Goal: Task Accomplishment & Management: Manage account settings

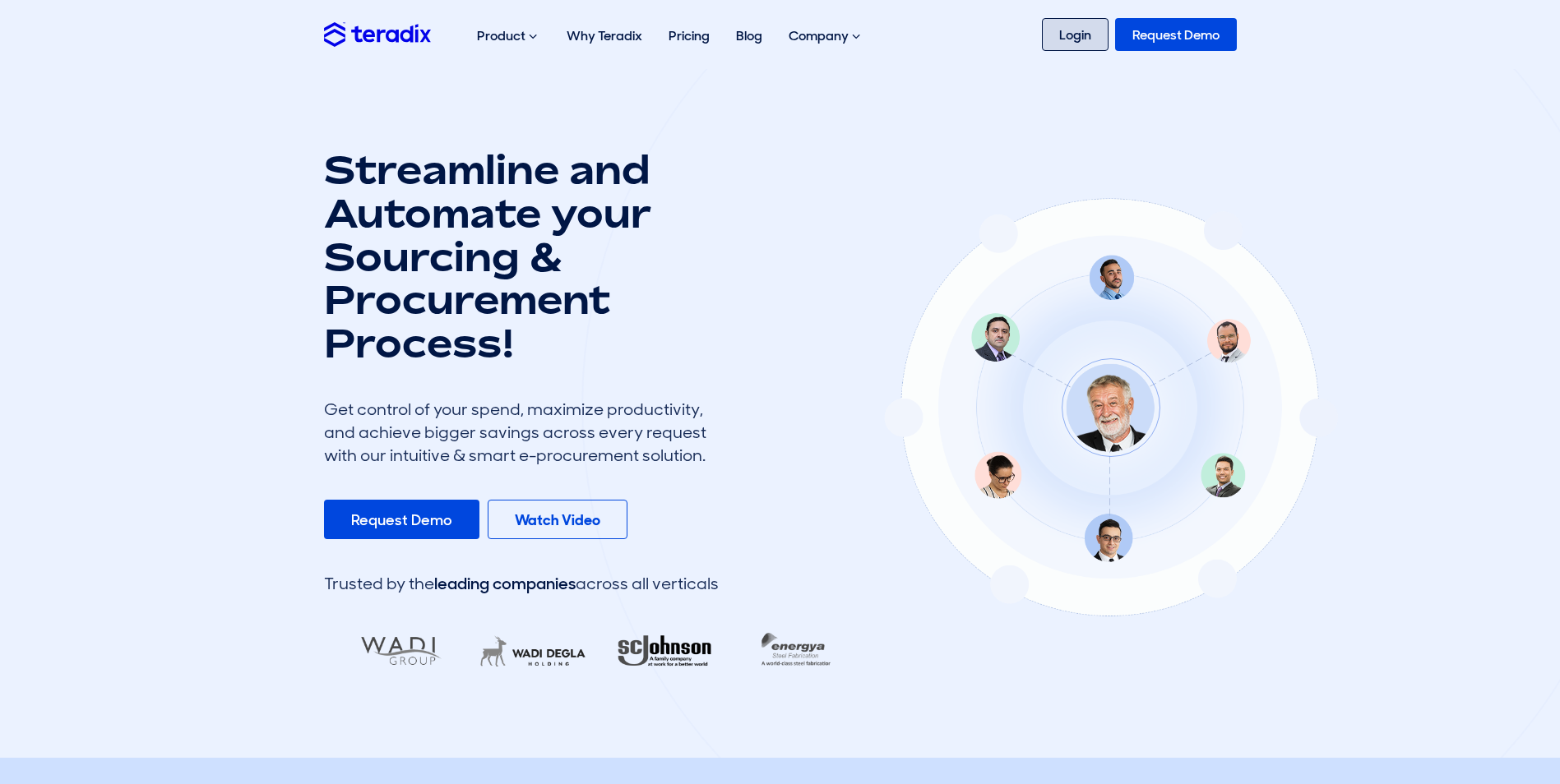
click at [1063, 38] on link "Login" at bounding box center [1075, 35] width 66 height 33
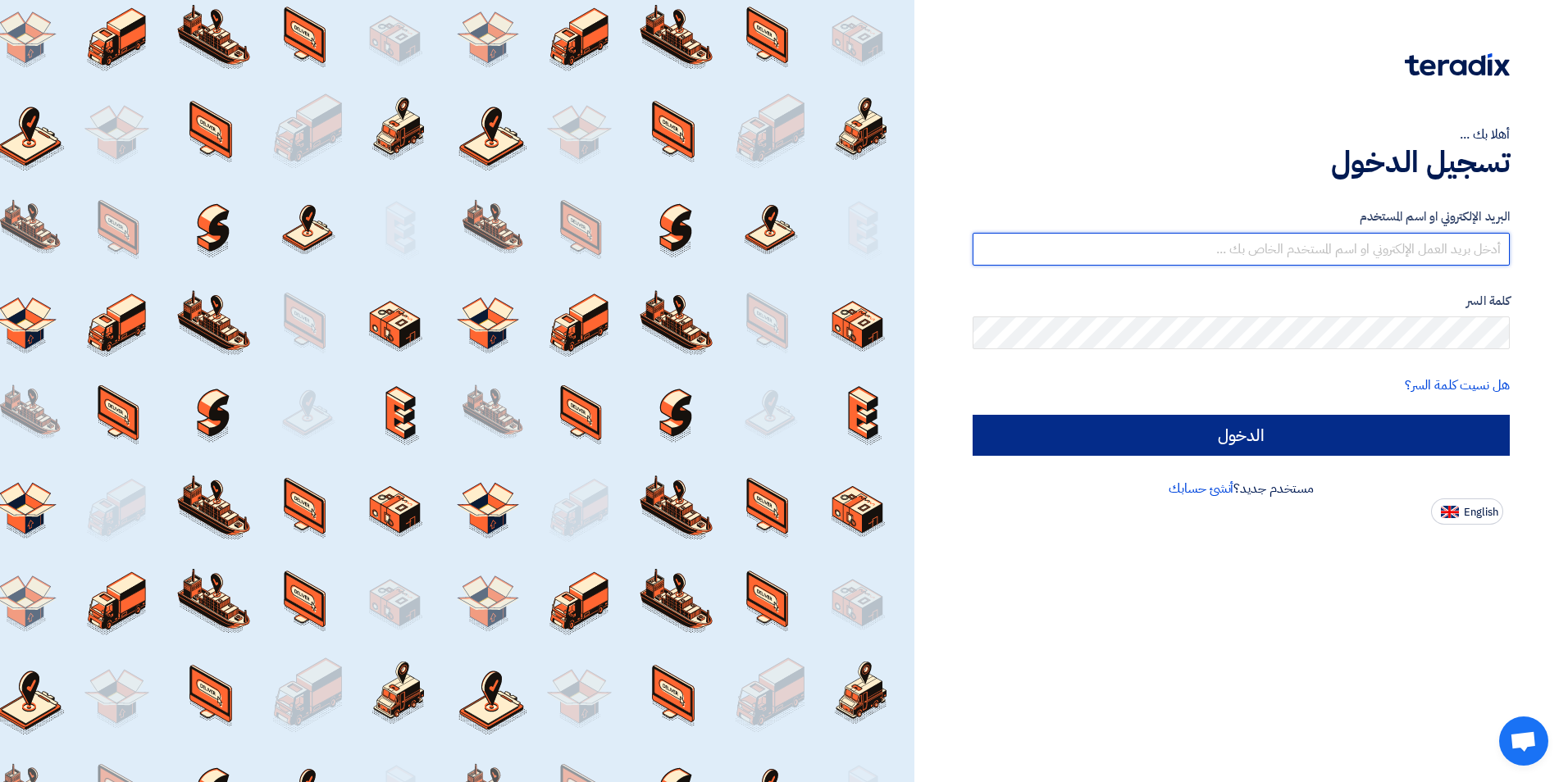
type input "[EMAIL_ADDRESS][DOMAIN_NAME]"
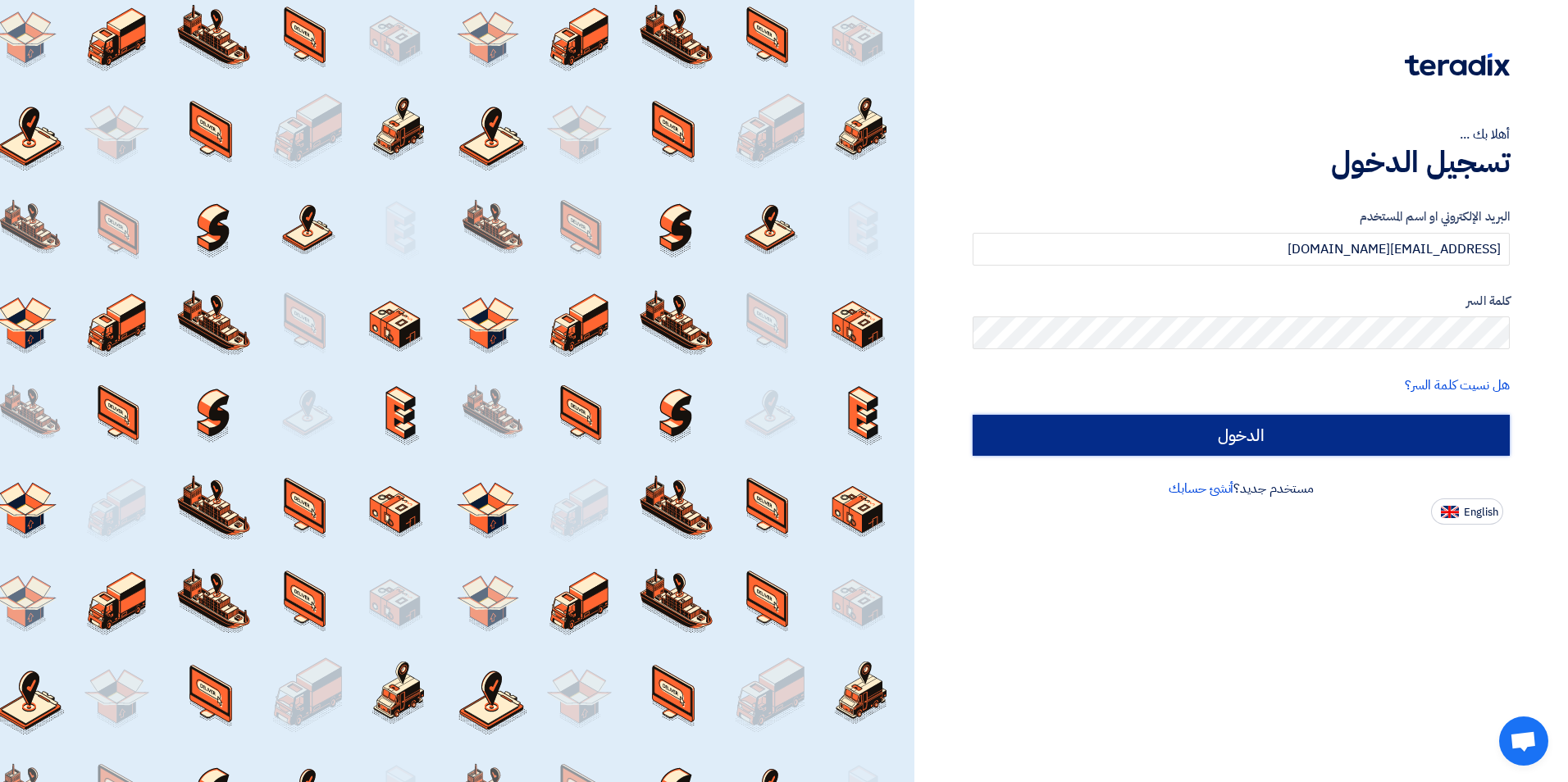
click at [1187, 434] on input "الدخول" at bounding box center [1241, 435] width 537 height 41
